Goal: Task Accomplishment & Management: Manage account settings

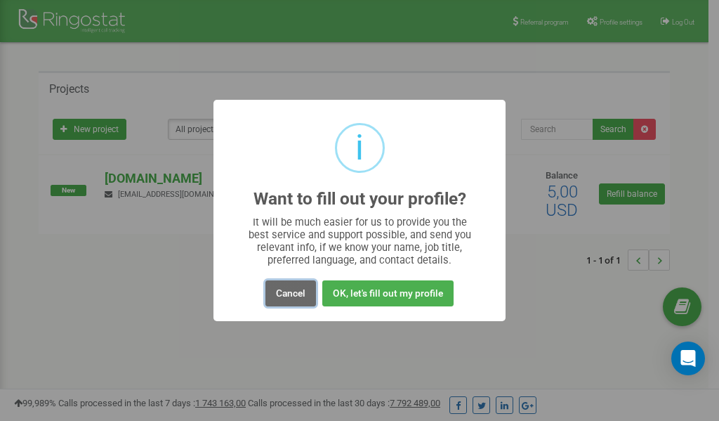
click at [295, 293] on button "Cancel" at bounding box center [290, 293] width 51 height 26
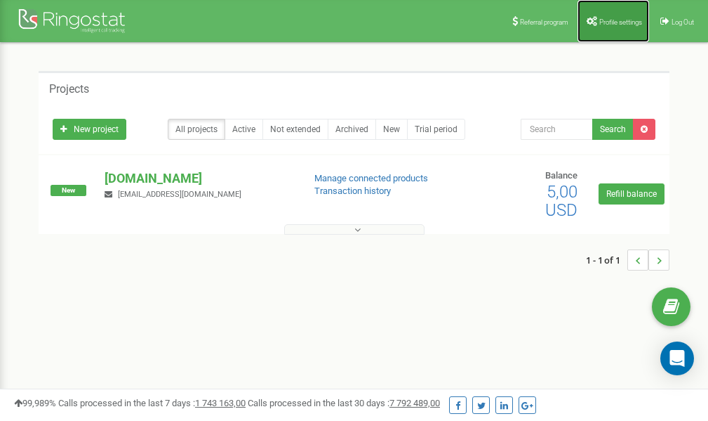
click at [617, 25] on link "Profile settings" at bounding box center [614, 21] width 72 height 42
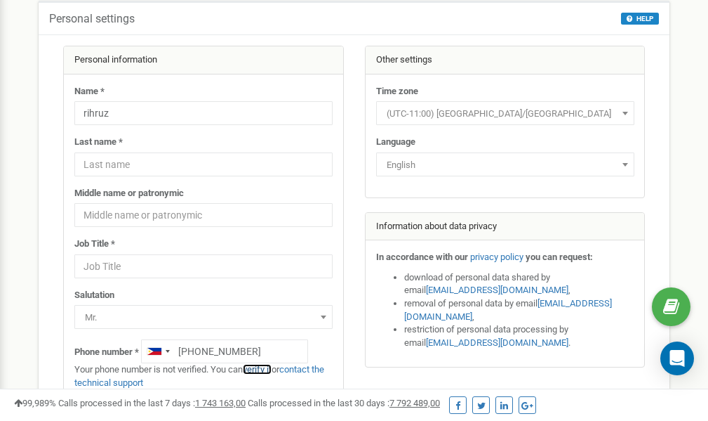
click at [262, 370] on link "verify it" at bounding box center [257, 369] width 29 height 11
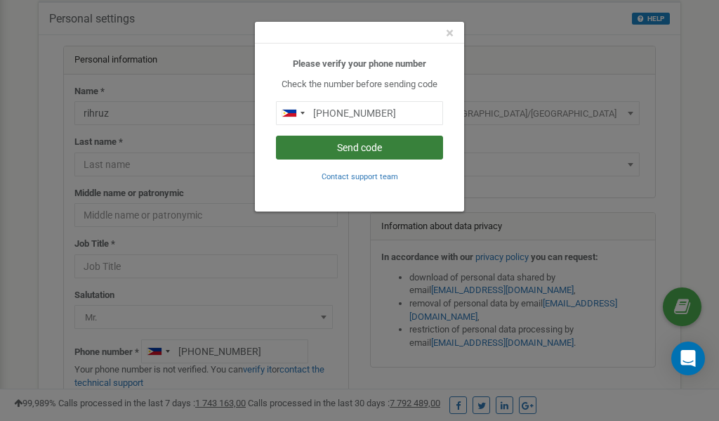
click at [357, 152] on button "Send code" at bounding box center [359, 147] width 167 height 24
